Goal: Task Accomplishment & Management: Manage account settings

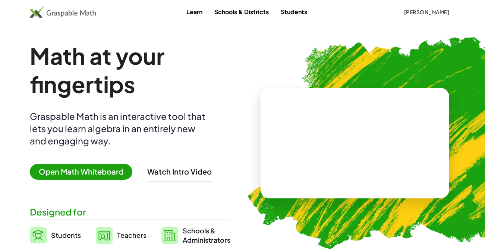
click at [427, 13] on span "[PERSON_NAME]" at bounding box center [426, 12] width 45 height 7
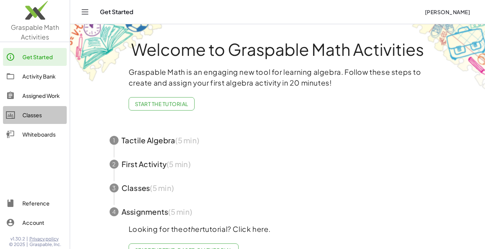
click at [46, 118] on div "Classes" at bounding box center [42, 115] width 41 height 9
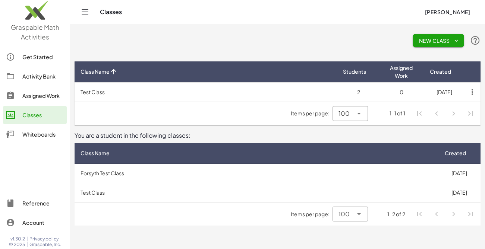
click at [431, 41] on span "New Class" at bounding box center [439, 40] width 40 height 7
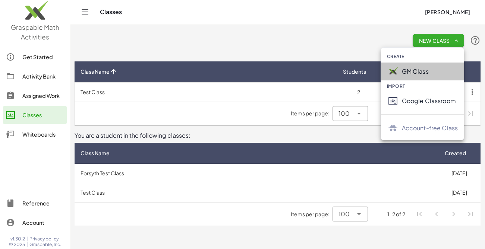
click at [414, 76] on div "GM Class" at bounding box center [422, 72] width 83 height 18
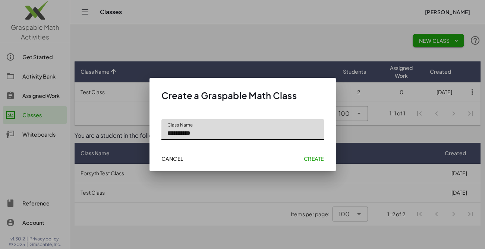
type input "**********"
click at [306, 155] on button "Create" at bounding box center [314, 158] width 26 height 13
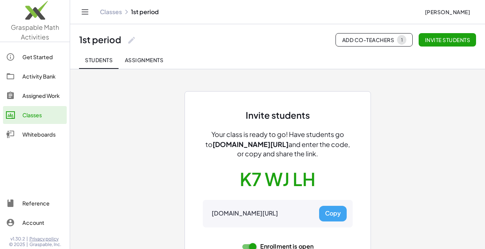
click at [43, 57] on div "Get Started" at bounding box center [42, 57] width 41 height 9
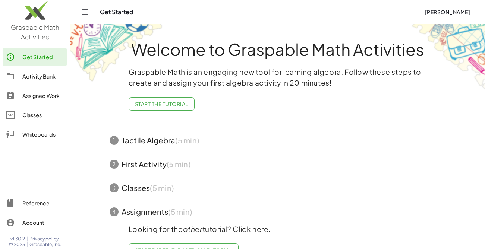
click at [36, 119] on div "Classes" at bounding box center [42, 115] width 41 height 9
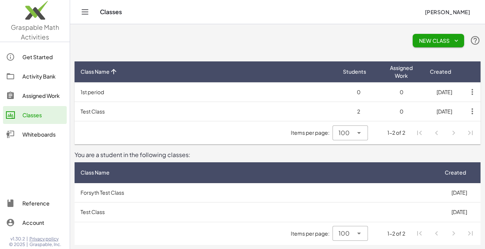
click at [442, 40] on span "New Class" at bounding box center [439, 40] width 40 height 7
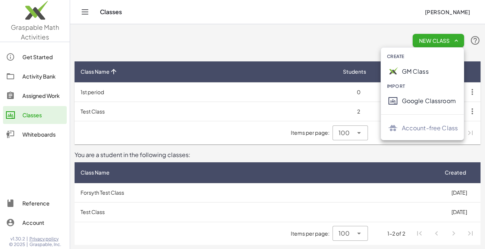
click at [433, 69] on div "GM Class" at bounding box center [430, 71] width 56 height 9
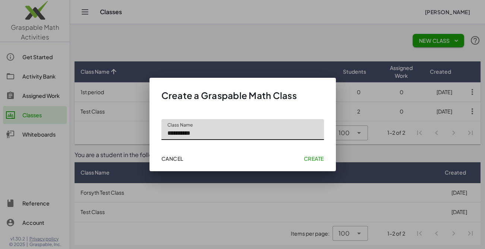
type input "**********"
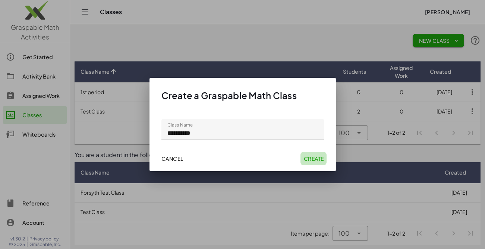
click at [318, 157] on span "Create" at bounding box center [314, 159] width 20 height 7
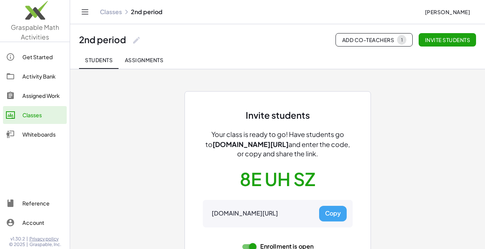
click at [34, 109] on link "Classes" at bounding box center [35, 115] width 64 height 18
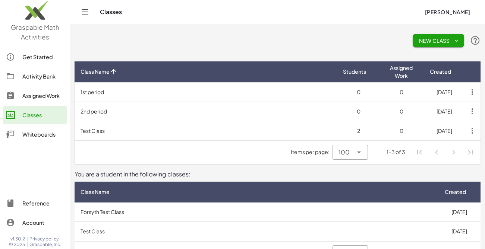
click at [441, 40] on span "New Class" at bounding box center [439, 40] width 40 height 7
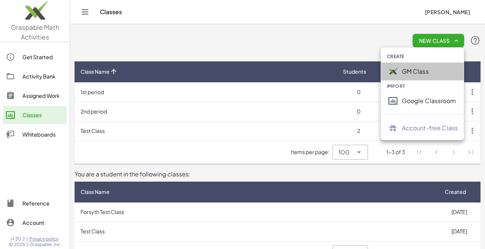
click at [409, 76] on div "GM Class" at bounding box center [422, 72] width 83 height 18
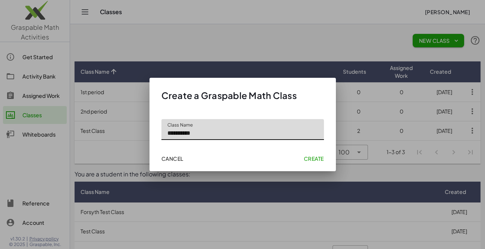
type input "**********"
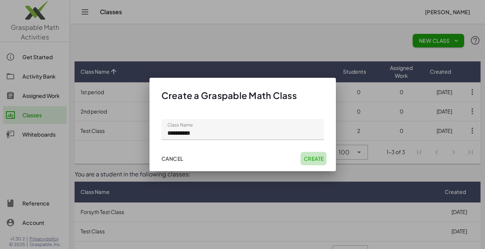
click at [317, 159] on span "Create" at bounding box center [314, 159] width 20 height 7
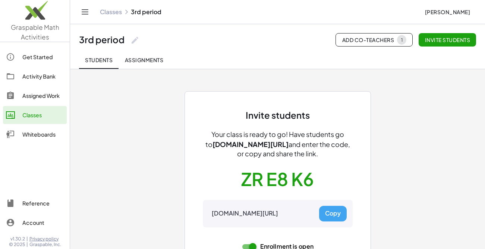
click at [31, 117] on div "Classes" at bounding box center [42, 115] width 41 height 9
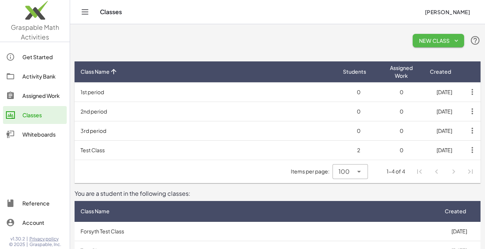
click at [415, 45] on button "New Class" at bounding box center [438, 40] width 51 height 13
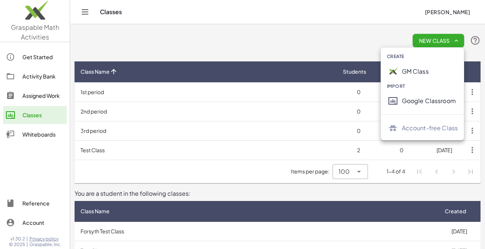
click at [426, 73] on div "GM Class" at bounding box center [430, 71] width 56 height 9
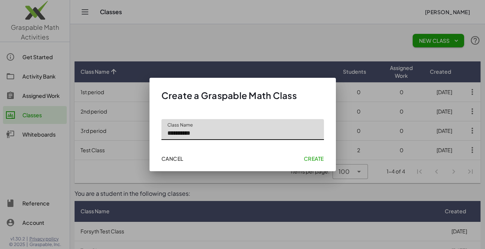
type input "**********"
click at [316, 159] on span "Create" at bounding box center [314, 159] width 20 height 7
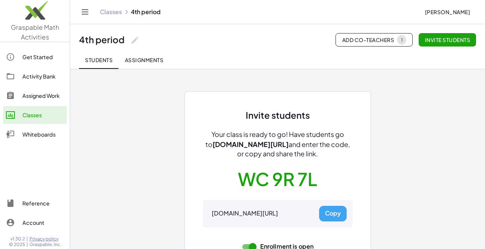
click at [32, 115] on div "Classes" at bounding box center [42, 115] width 41 height 9
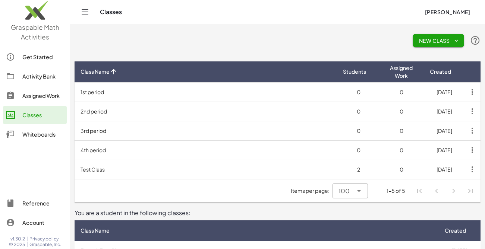
click at [435, 39] on span "New Class" at bounding box center [439, 40] width 40 height 7
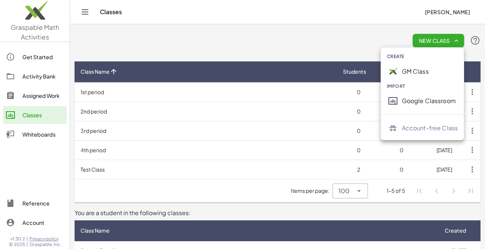
click at [433, 71] on div "GM Class" at bounding box center [430, 71] width 56 height 9
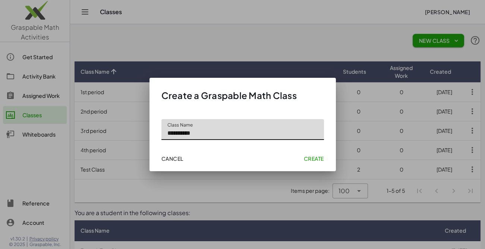
type input "**********"
click at [319, 158] on span "Create" at bounding box center [314, 159] width 20 height 7
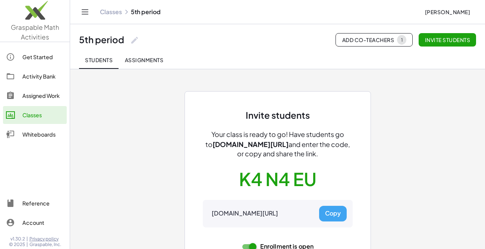
click at [31, 120] on link "Classes" at bounding box center [35, 115] width 64 height 18
